Goal: Task Accomplishment & Management: Use online tool/utility

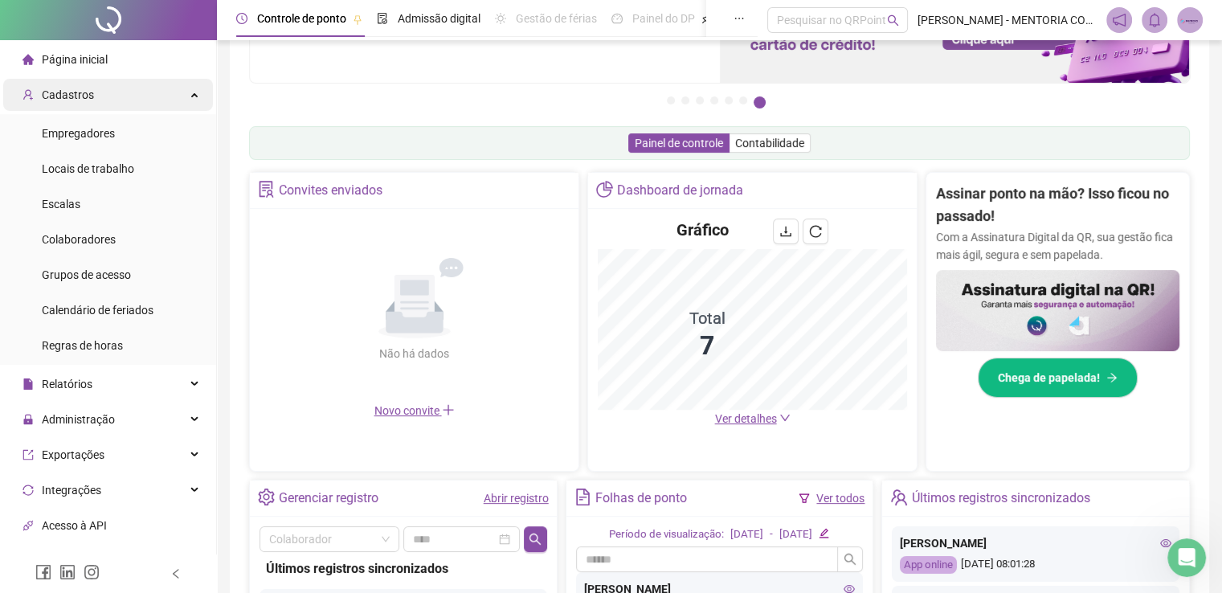
click at [84, 105] on span "Cadastros" at bounding box center [58, 95] width 72 height 32
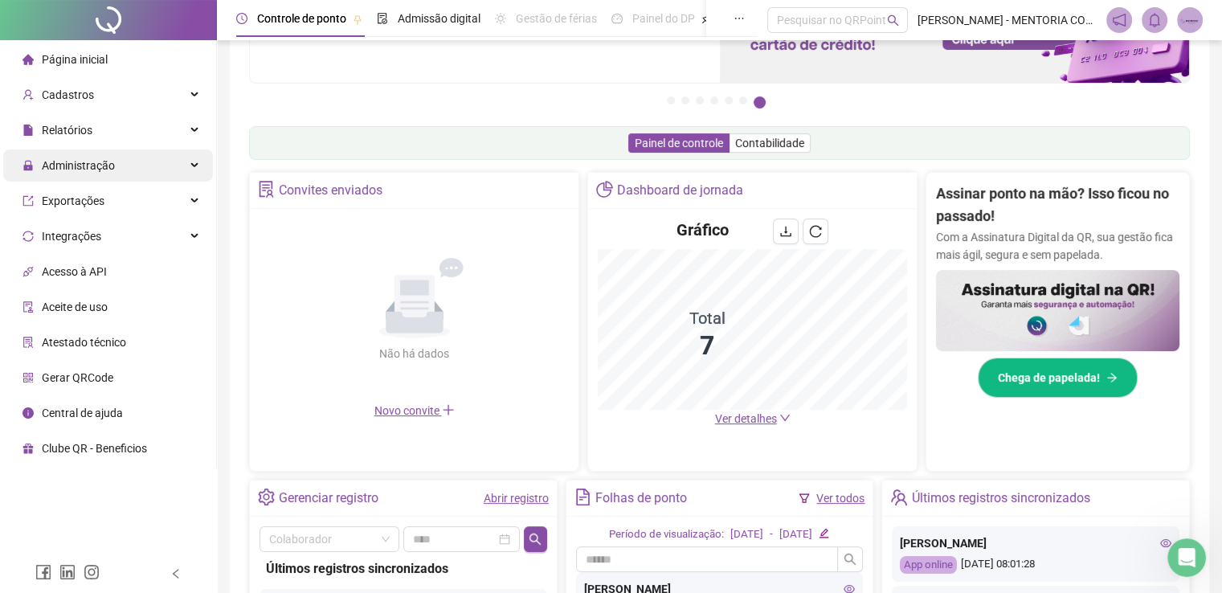
click at [68, 170] on span "Administração" at bounding box center [78, 165] width 73 height 13
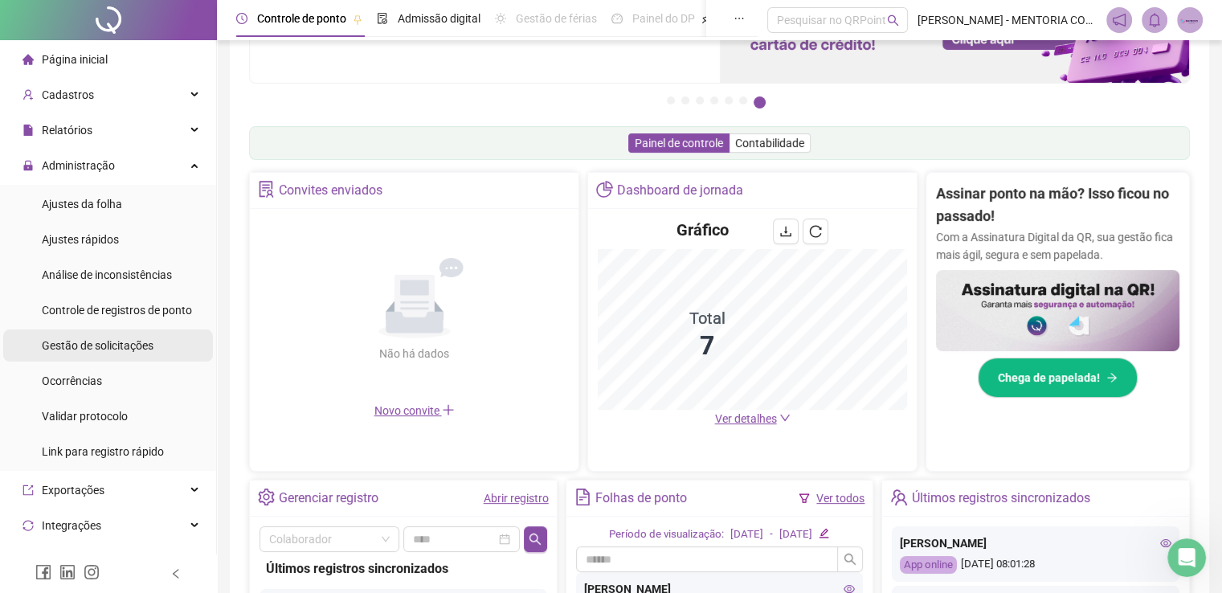
click at [112, 339] on span "Gestão de solicitações" at bounding box center [98, 345] width 112 height 13
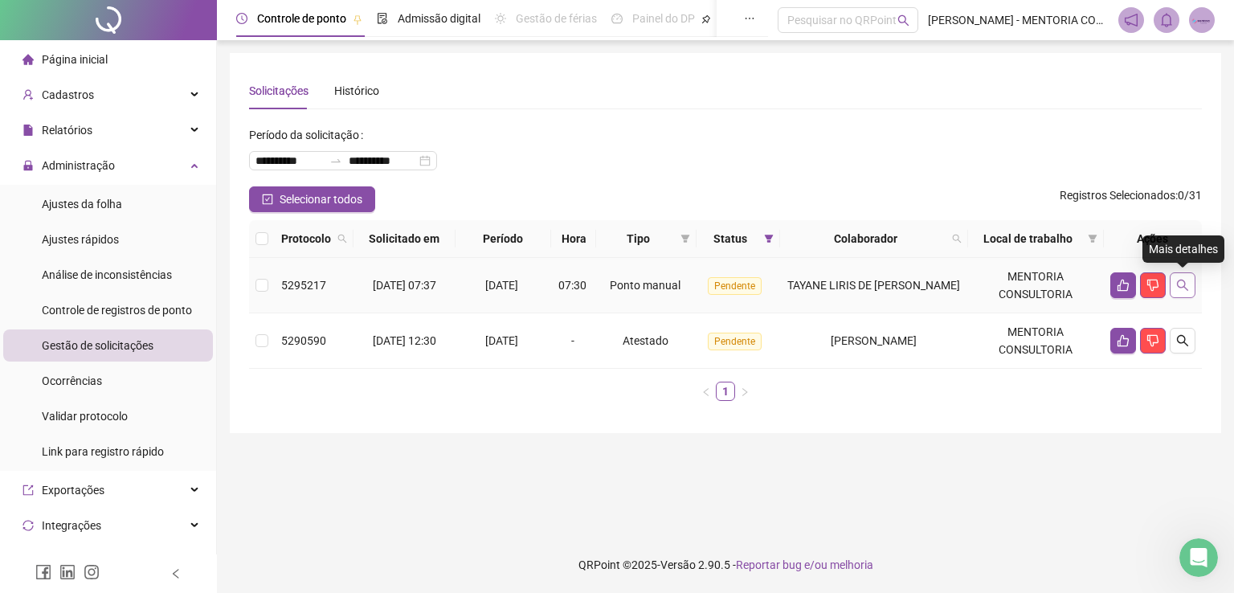
click at [1183, 291] on icon "search" at bounding box center [1182, 285] width 13 height 13
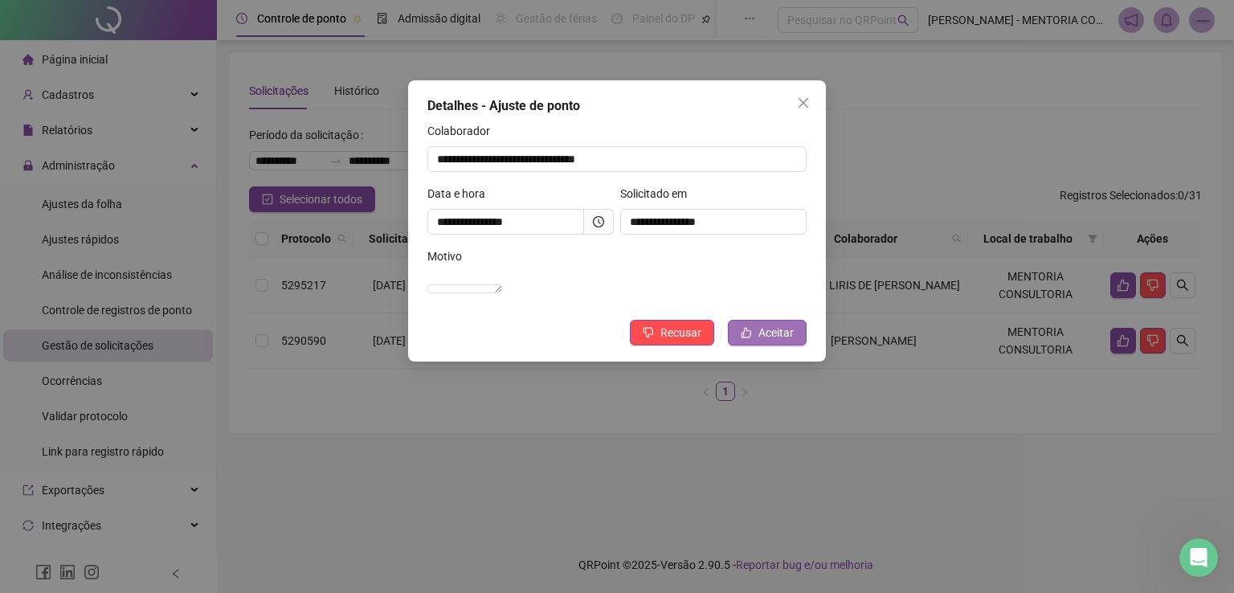
click at [765, 341] on span "Aceitar" at bounding box center [775, 333] width 35 height 18
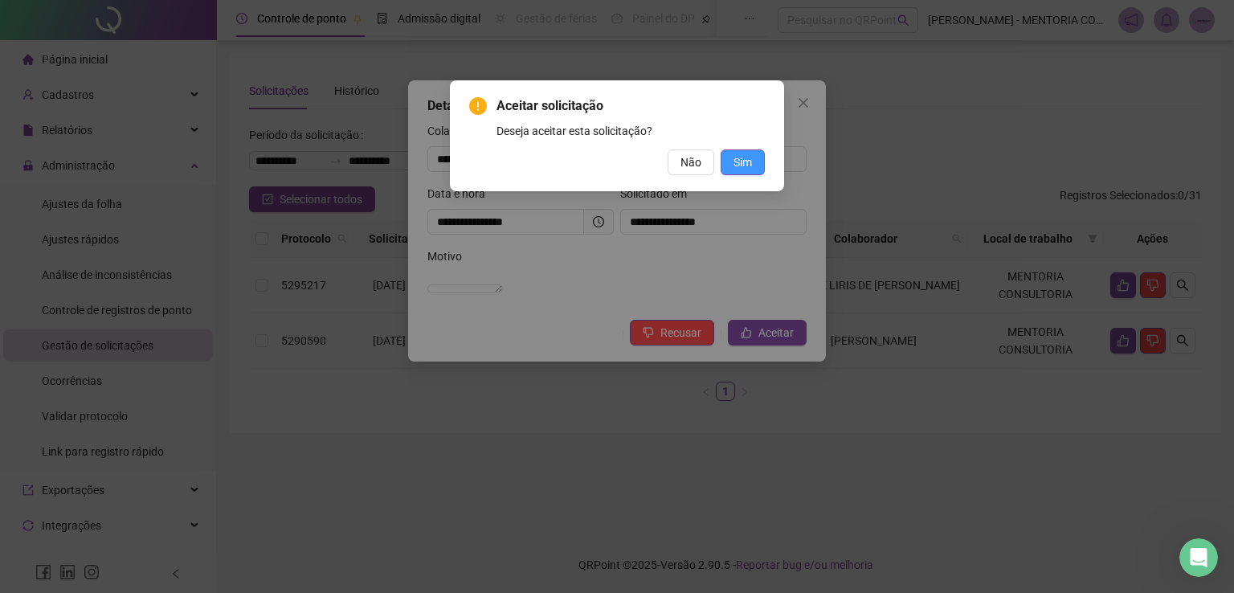
click at [750, 159] on span "Sim" at bounding box center [743, 162] width 18 height 18
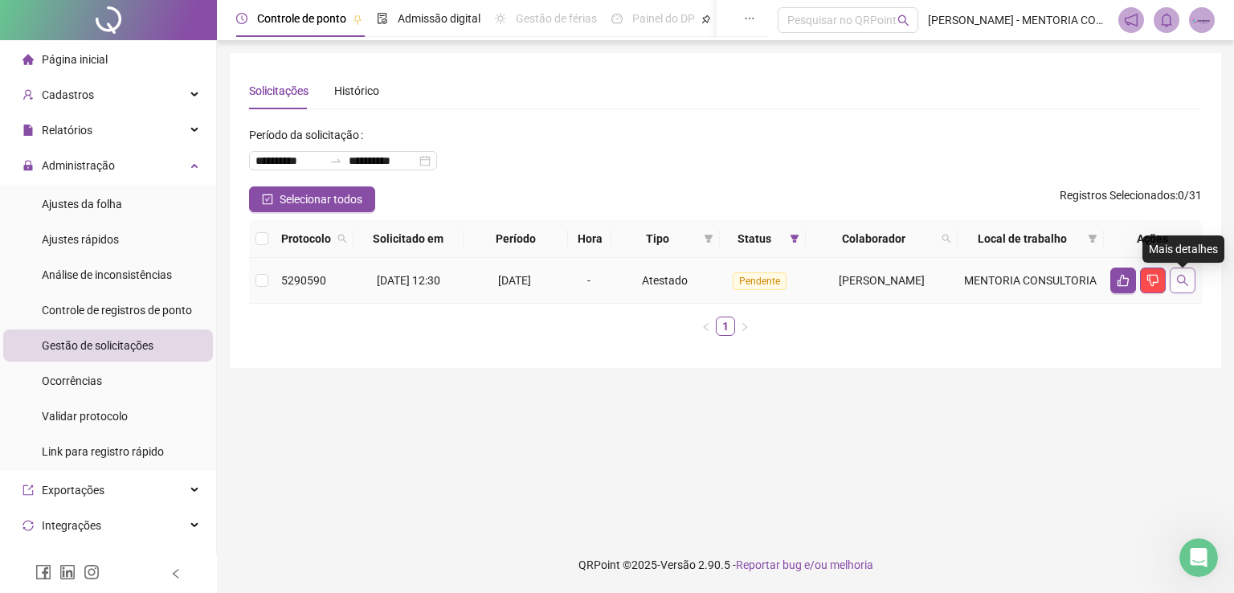
click at [1186, 285] on icon "search" at bounding box center [1182, 280] width 13 height 13
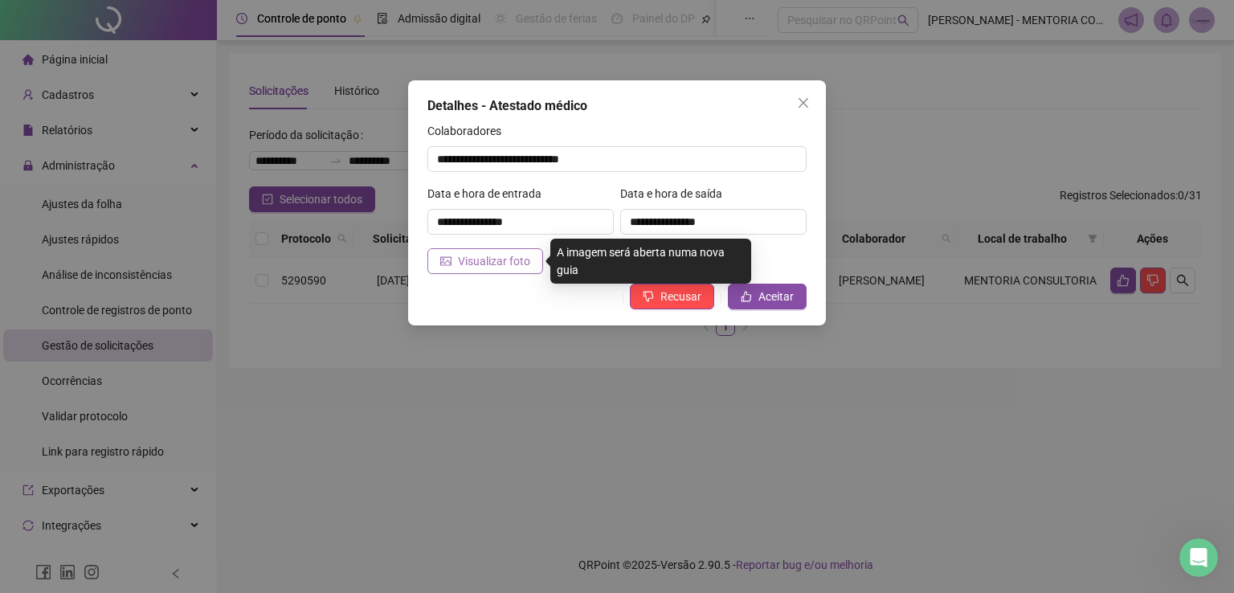
click at [488, 255] on span "Visualizar foto" at bounding box center [494, 261] width 72 height 18
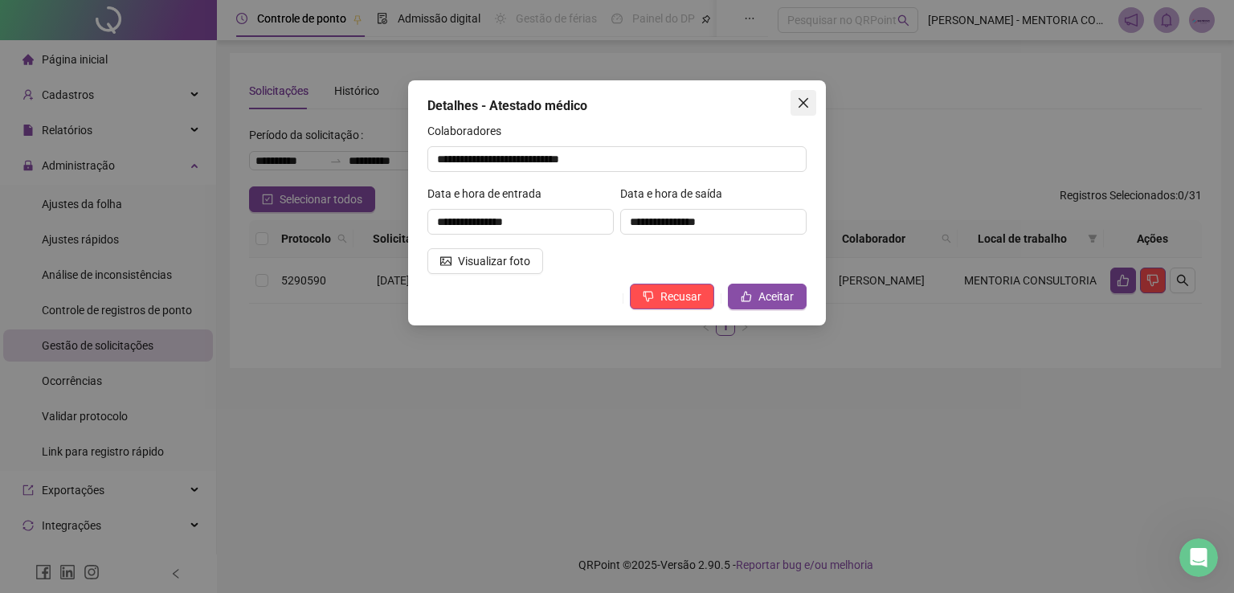
click at [803, 104] on icon "close" at bounding box center [803, 102] width 13 height 13
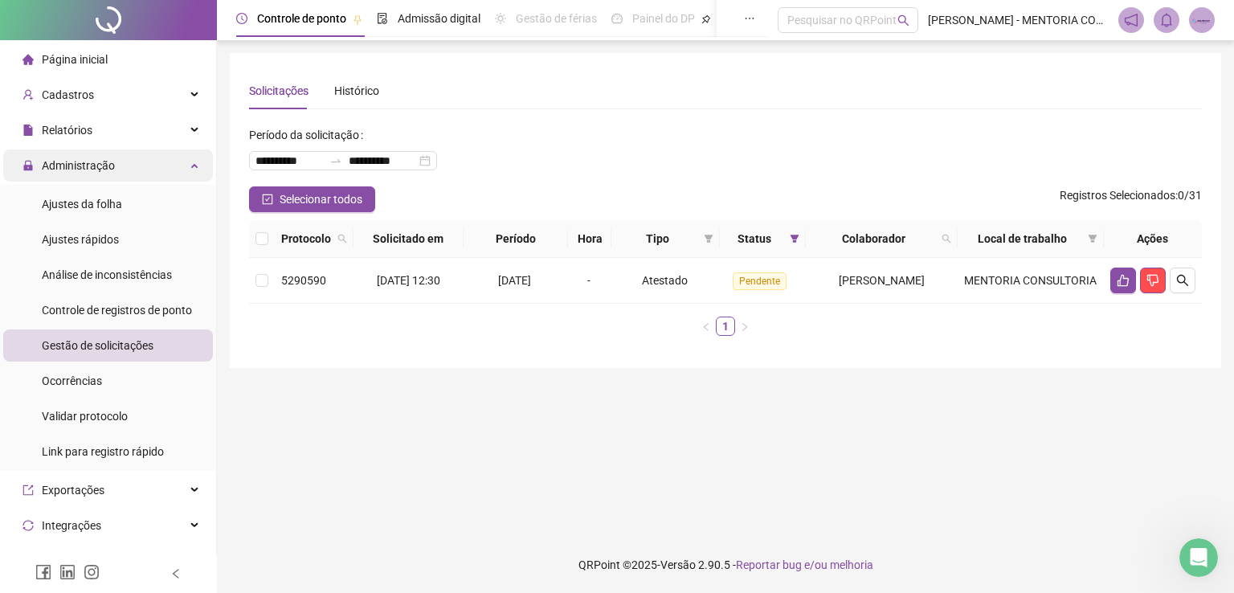
click at [118, 167] on div "Administração" at bounding box center [108, 165] width 210 height 32
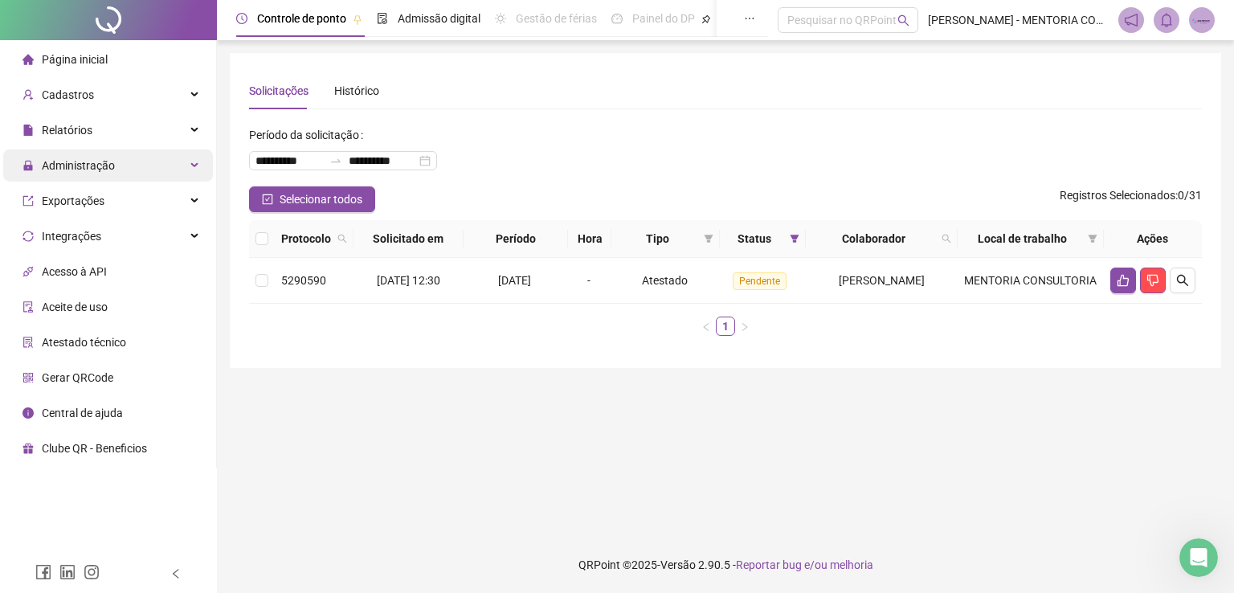
click at [99, 168] on span "Administração" at bounding box center [78, 165] width 73 height 13
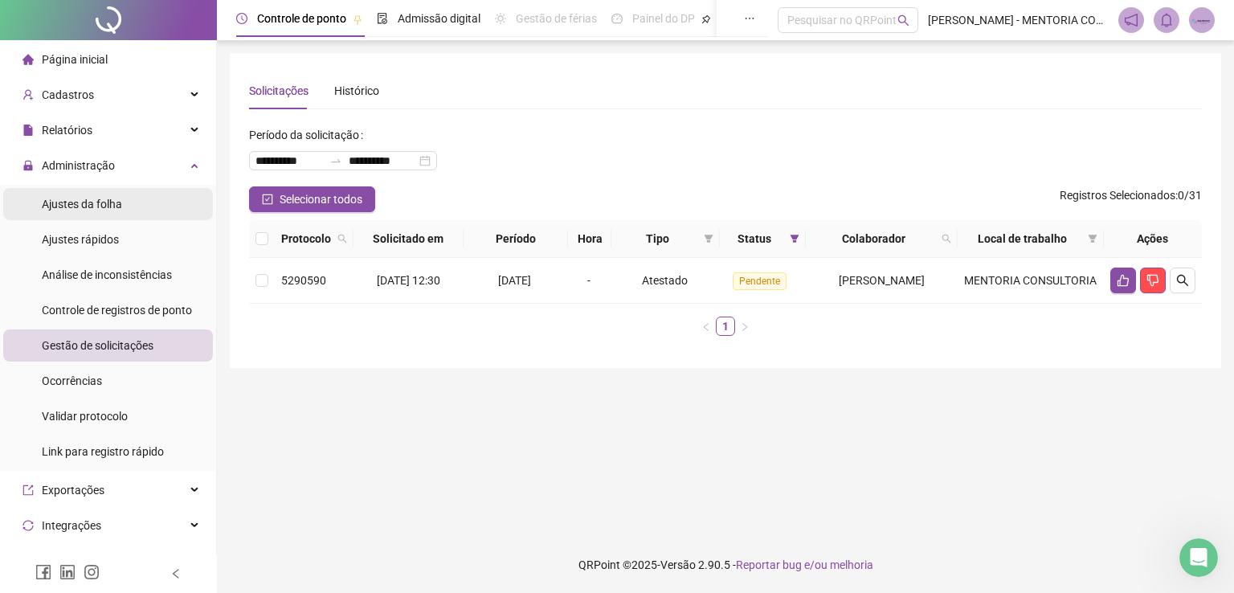
click at [99, 213] on div "Ajustes da folha" at bounding box center [82, 204] width 80 height 32
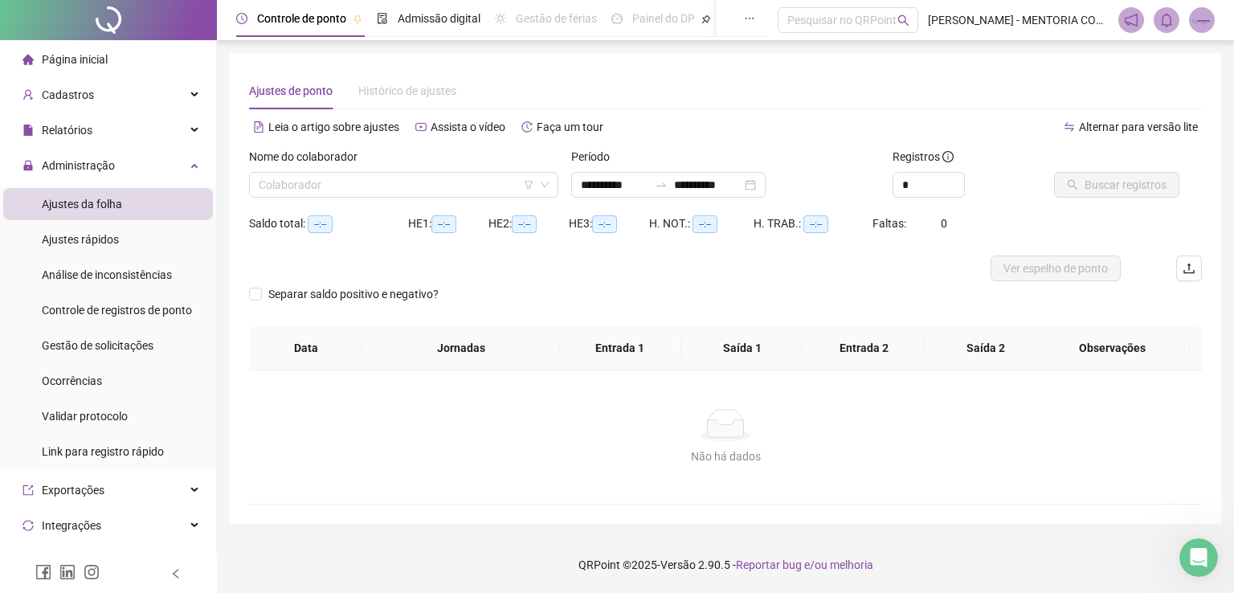
type input "**********"
click at [402, 184] on input "search" at bounding box center [397, 185] width 276 height 24
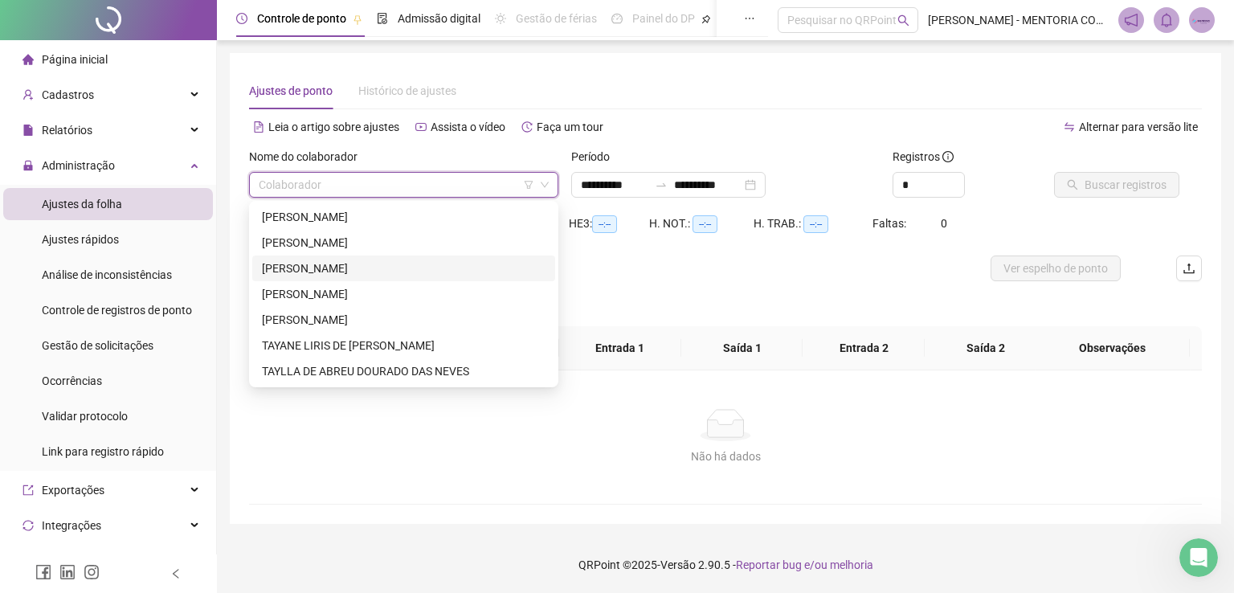
click at [315, 267] on div "[PERSON_NAME]" at bounding box center [404, 269] width 284 height 18
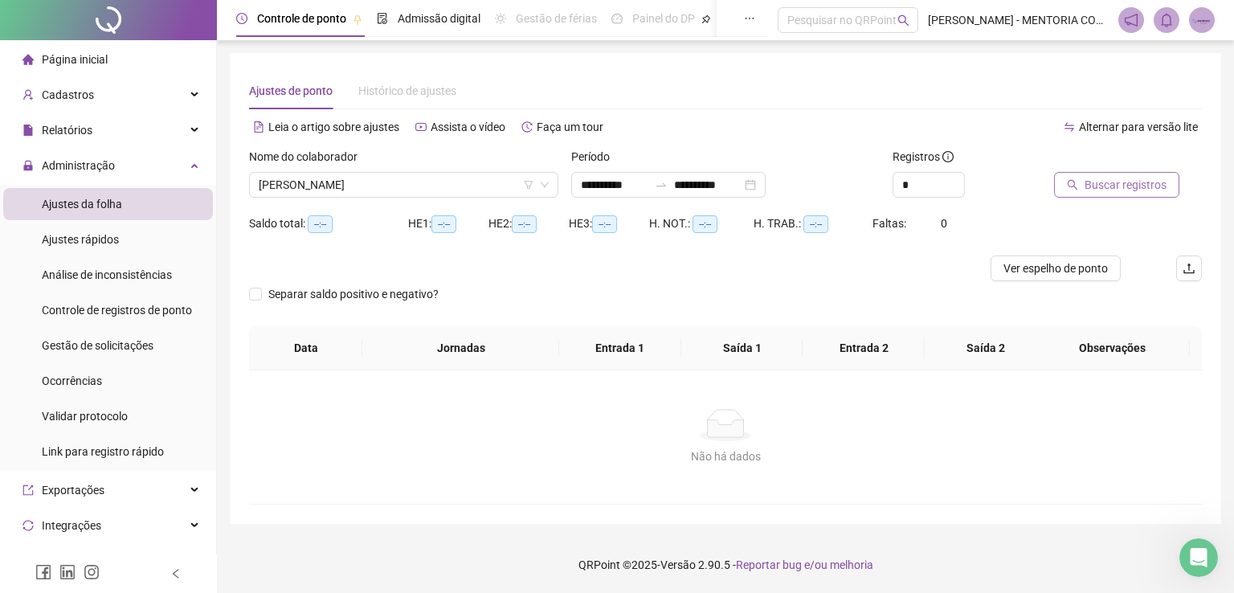
click at [1114, 182] on span "Buscar registros" at bounding box center [1126, 185] width 82 height 18
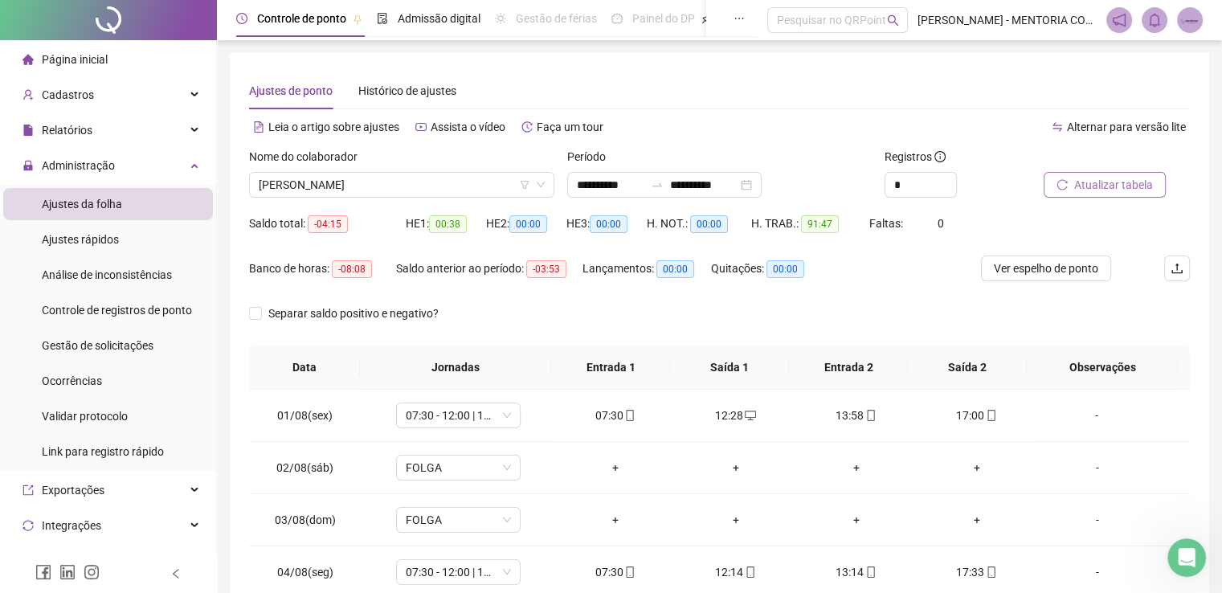
click at [110, 62] on li "Página inicial" at bounding box center [108, 59] width 210 height 32
